Goal: Information Seeking & Learning: Check status

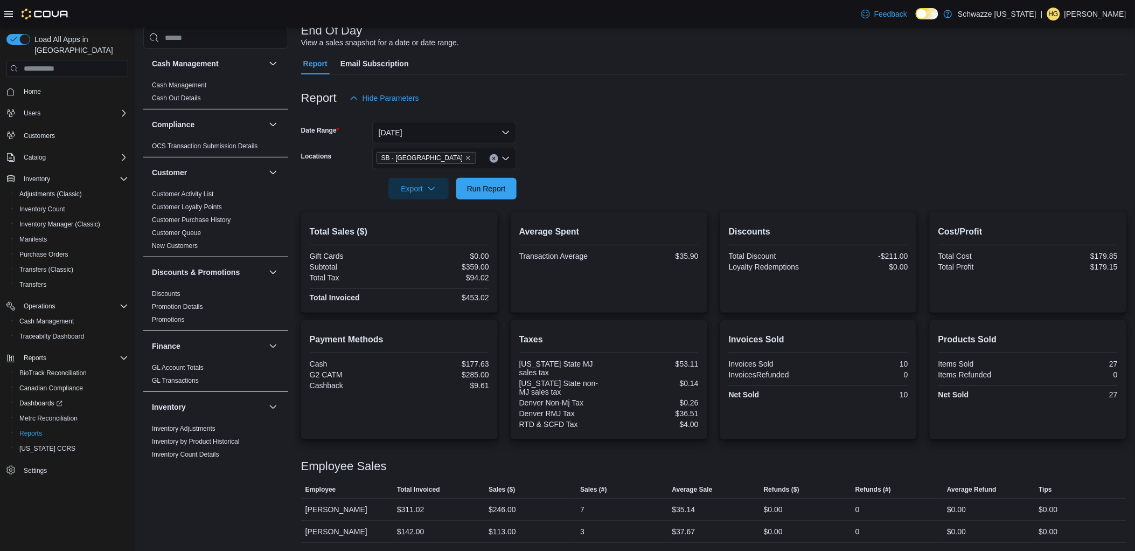
scroll to position [674, 0]
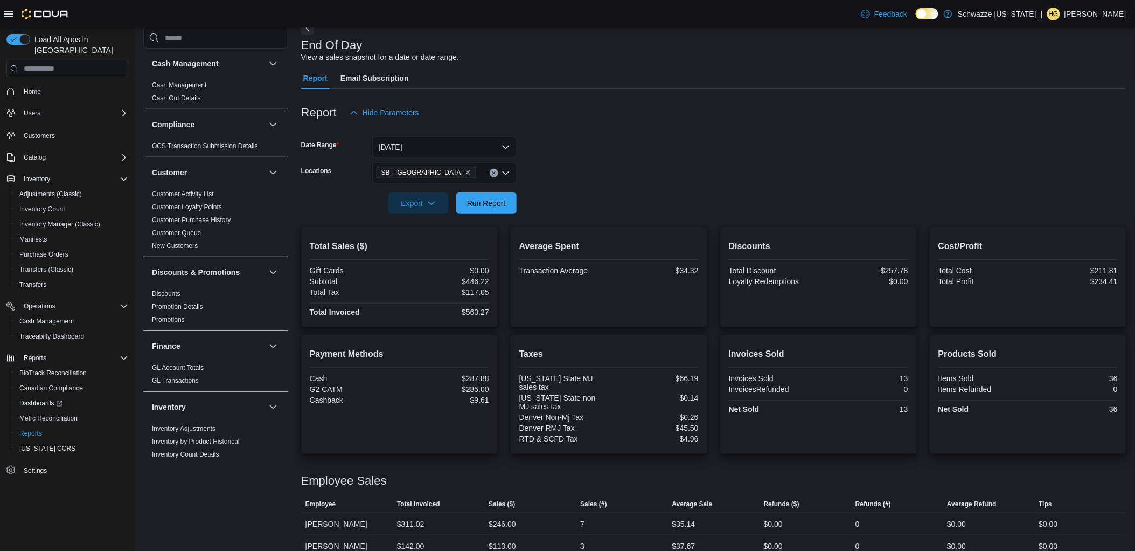
scroll to position [95, 0]
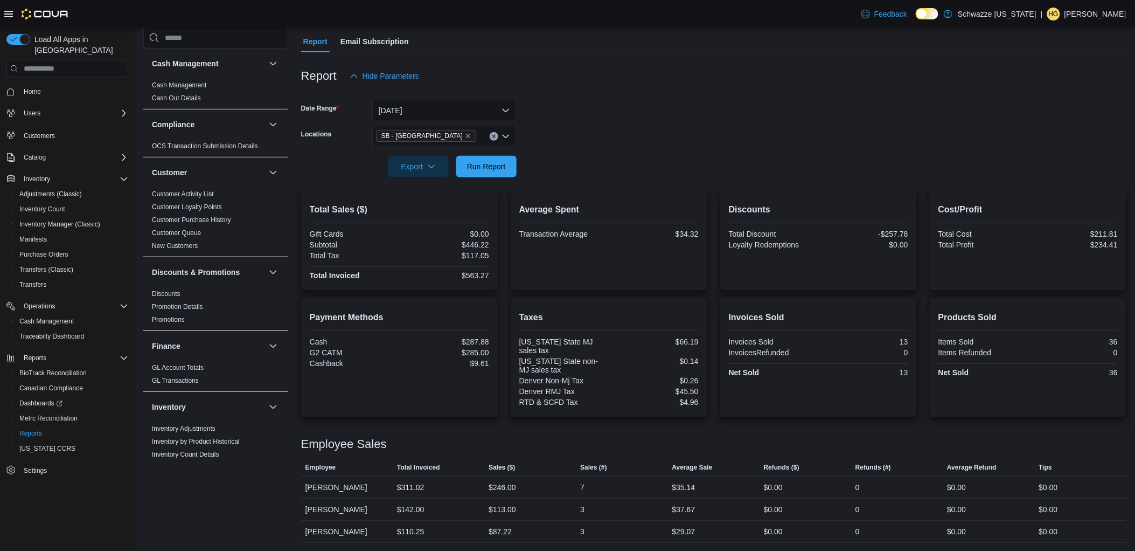
click at [687, 84] on div "Report Hide Parameters" at bounding box center [713, 76] width 825 height 22
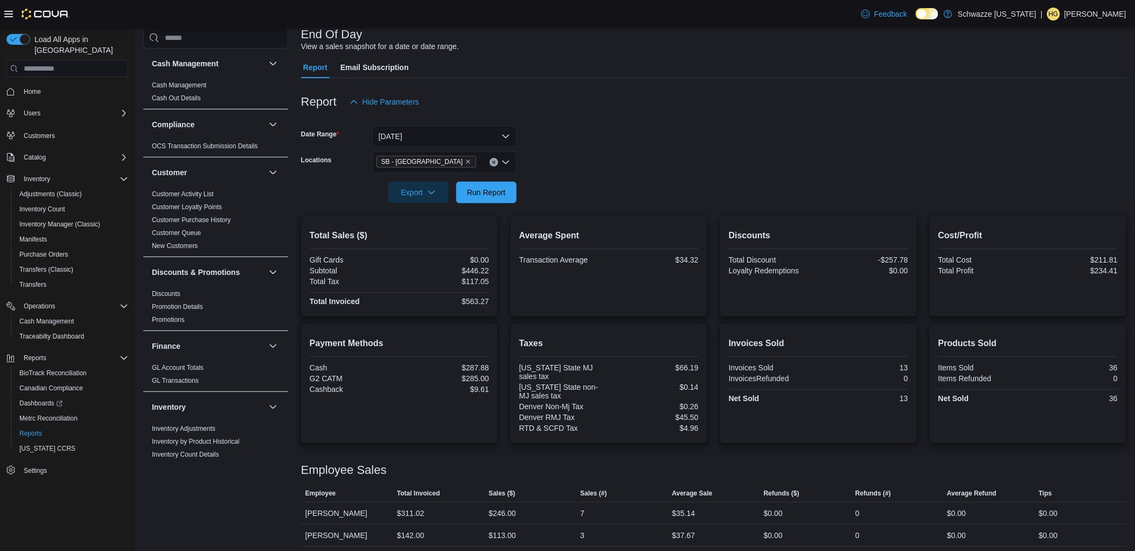
scroll to position [95, 0]
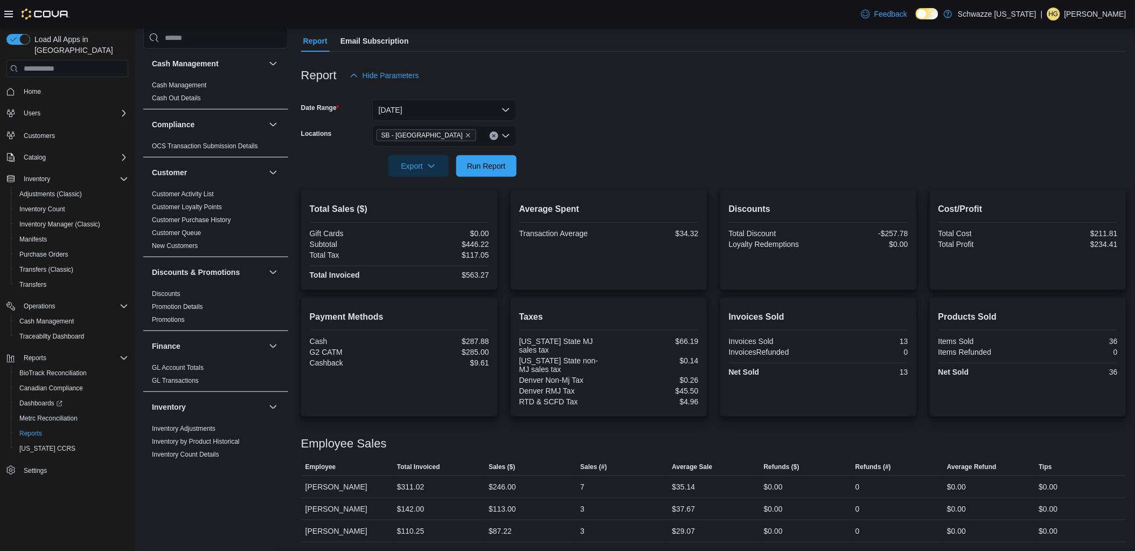
scroll to position [95, 0]
